Goal: Task Accomplishment & Management: Manage account settings

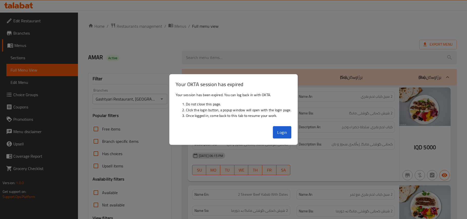
scroll to position [2388, 0]
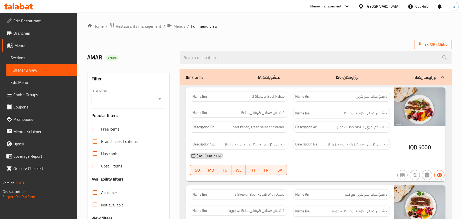
click at [136, 28] on span "Restaurants management" at bounding box center [139, 26] width 46 height 6
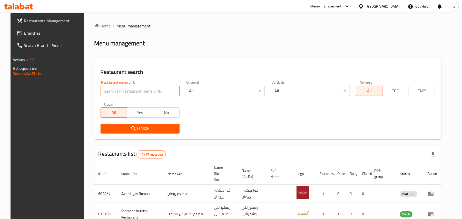
click at [150, 96] on input "search" at bounding box center [140, 91] width 79 height 10
click at [144, 91] on input "search" at bounding box center [140, 91] width 79 height 10
paste input "Amsterdam Churros"
type input "Amsterdam Churros"
click button "Search" at bounding box center [140, 128] width 79 height 9
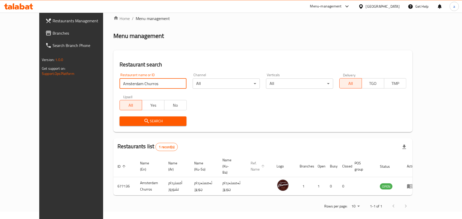
scroll to position [9, 0]
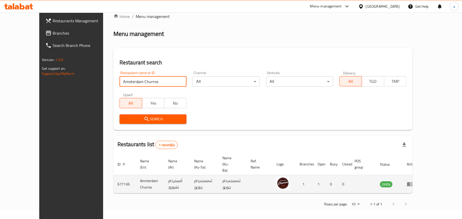
click at [413, 183] on icon "enhanced table" at bounding box center [410, 185] width 6 height 4
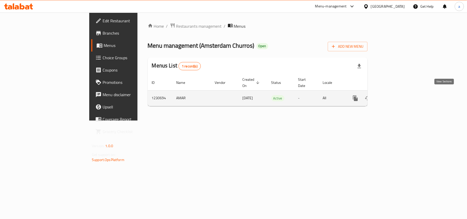
click at [396, 95] on icon "enhanced table" at bounding box center [393, 98] width 6 height 6
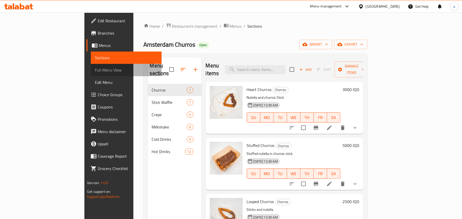
click at [95, 71] on span "Full Menu View" at bounding box center [126, 70] width 63 height 6
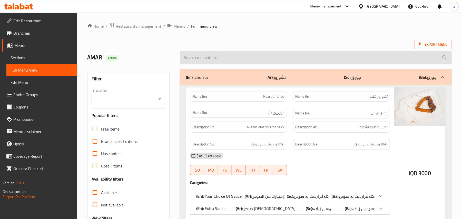
click at [210, 58] on input "search" at bounding box center [316, 57] width 272 height 13
paste input "Custom Waffle"
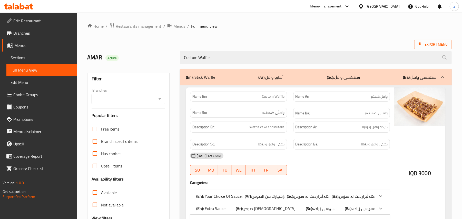
click at [158, 102] on icon "Open" at bounding box center [160, 99] width 6 height 6
type input "Custom Waffle"
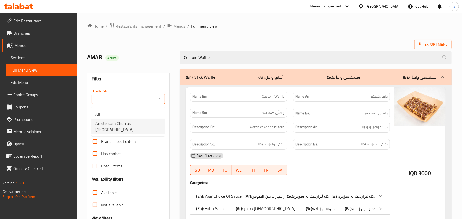
click at [146, 122] on span "Amsterdam Churros, Garden City" at bounding box center [128, 126] width 65 height 12
type input "Amsterdam Churros, Garden City"
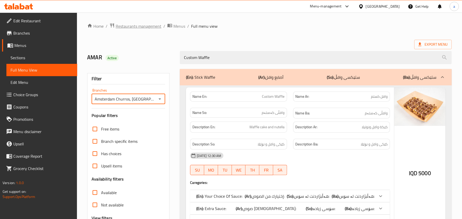
click at [137, 25] on span "Restaurants management" at bounding box center [139, 26] width 46 height 6
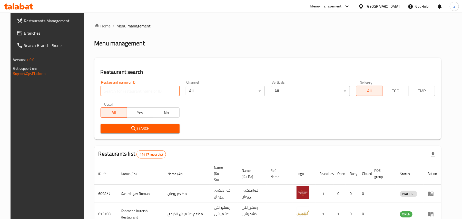
drag, startPoint x: 145, startPoint y: 97, endPoint x: 145, endPoint y: 94, distance: 2.8
click at [145, 96] on input "search" at bounding box center [140, 91] width 79 height 10
paste input "Asser Land"
type input "Asser Land"
click button "Search" at bounding box center [140, 128] width 79 height 9
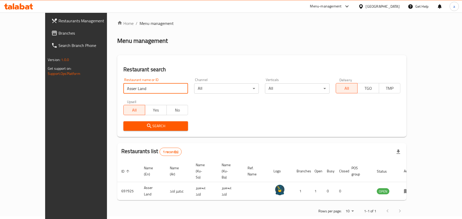
scroll to position [3, 0]
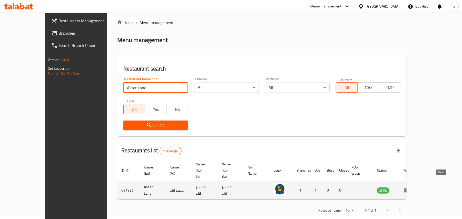
click at [410, 187] on icon "enhanced table" at bounding box center [407, 190] width 6 height 6
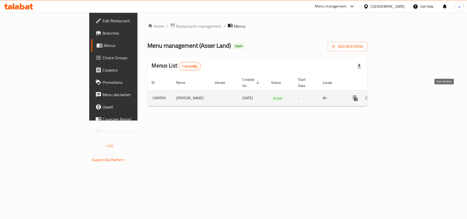
click at [395, 96] on icon "enhanced table" at bounding box center [392, 98] width 5 height 5
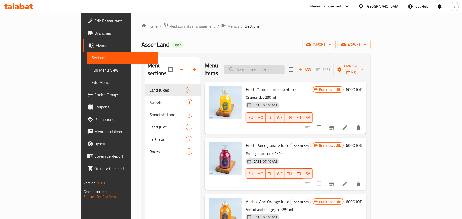
click at [272, 65] on input "search" at bounding box center [254, 69] width 61 height 9
paste input "Blueberry Juice"
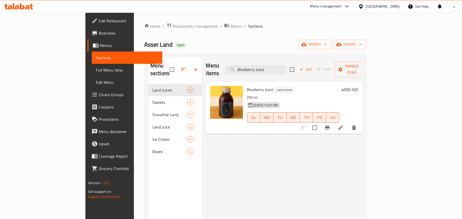
type input "Blueberry Juice"
click at [344, 125] on icon at bounding box center [341, 128] width 6 height 6
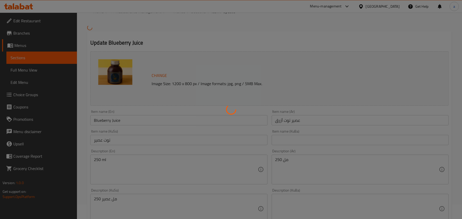
scroll to position [80, 0]
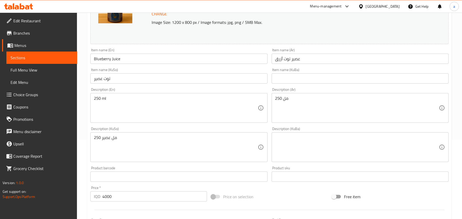
click at [207, 84] on input "توت عصير" at bounding box center [178, 78] width 177 height 10
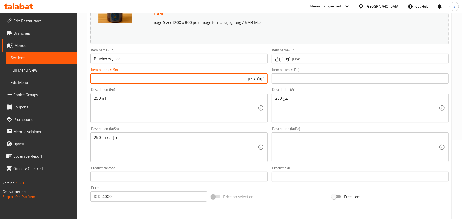
drag, startPoint x: 210, startPoint y: 84, endPoint x: 270, endPoint y: 84, distance: 60.6
click at [270, 84] on div "Change Image Size: 1200 x 800 px / Image formats: jpg, png / 5MB Max. Item name…" at bounding box center [269, 132] width 363 height 288
type input "شەربەتی تووی شین"
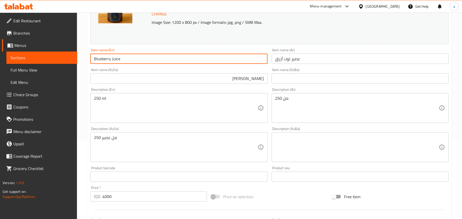
drag, startPoint x: 129, startPoint y: 62, endPoint x: 78, endPoint y: 60, distance: 51.4
click at [78, 60] on div "Home / Restaurants management / Menus / Sections / item / update Land Juices se…" at bounding box center [269, 141] width 385 height 417
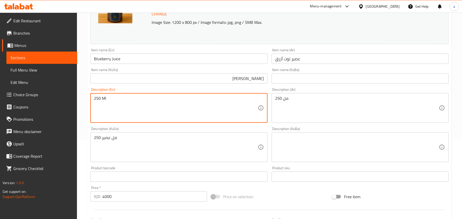
type textarea "250 Ml"
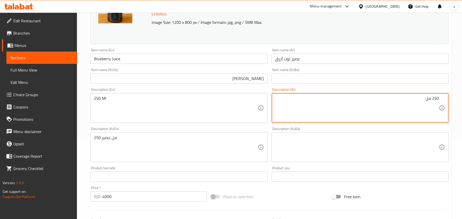
drag, startPoint x: 421, startPoint y: 101, endPoint x: 463, endPoint y: 103, distance: 41.9
click at [462, 103] on html "​ Menu-management Iraq Get Help a Edit Restaurant Branches Menus Sections Full …" at bounding box center [231, 29] width 462 height 219
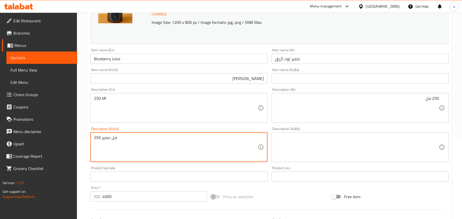
paste textarea
type textarea "250 مل"
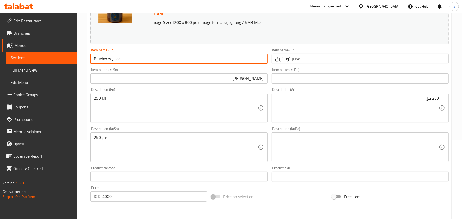
click at [125, 57] on input "Blueberry Juice" at bounding box center [178, 59] width 177 height 10
drag, startPoint x: 126, startPoint y: 57, endPoint x: 98, endPoint y: 59, distance: 28.1
click at [69, 63] on div "Edit Restaurant Branches Menus Sections Full Menu View Edit Menu Choice Groups …" at bounding box center [231, 141] width 462 height 417
click at [128, 62] on input "Blueberry Juice" at bounding box center [178, 59] width 177 height 10
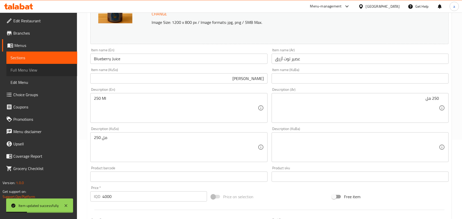
click at [49, 72] on span "Full Menu View" at bounding box center [42, 70] width 63 height 6
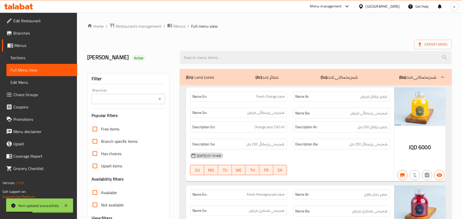
click at [220, 51] on div at bounding box center [316, 57] width 278 height 19
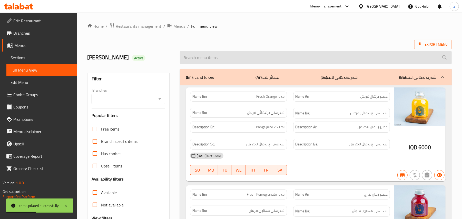
click at [220, 56] on input "search" at bounding box center [316, 57] width 272 height 13
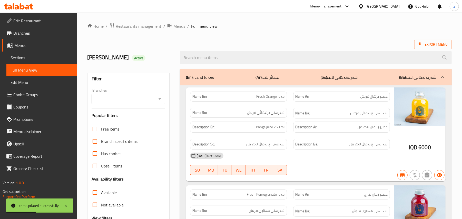
paste input "Blueberry Juice"
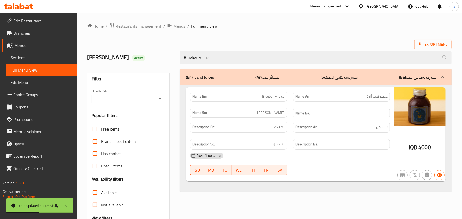
click at [160, 97] on div "Branches" at bounding box center [129, 99] width 74 height 10
type input "Blueberry Juice"
click at [159, 102] on icon "Open" at bounding box center [160, 99] width 6 height 6
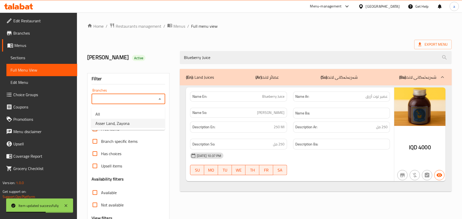
click at [134, 125] on li "Asser Land, Zayona" at bounding box center [128, 123] width 74 height 9
type input "Asser Land, Zayona"
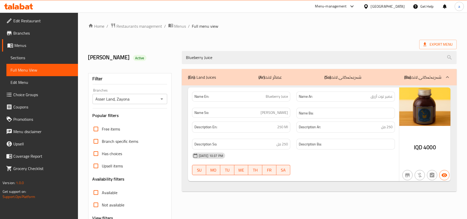
scroll to position [62, 0]
